Goal: Complete application form: Complete application form

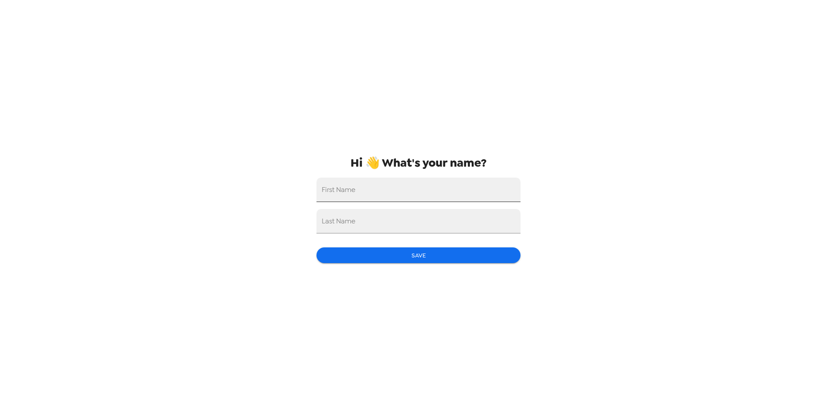
click at [420, 181] on input "First Name" at bounding box center [418, 189] width 204 height 24
type input "Jose Francisco"
click at [428, 226] on input "Last Name" at bounding box center [418, 221] width 204 height 24
type input "Martinez"
click at [448, 261] on button "Save" at bounding box center [418, 255] width 204 height 16
